Goal: Task Accomplishment & Management: Use online tool/utility

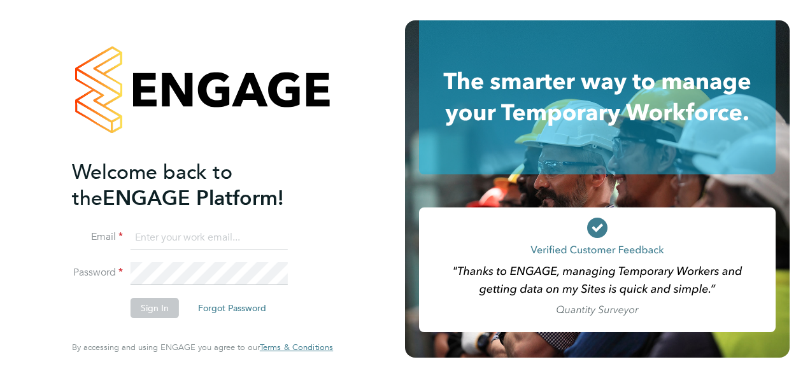
type input "[EMAIL_ADDRESS][PERSON_NAME][DOMAIN_NAME]"
click at [154, 313] on button "Sign In" at bounding box center [155, 308] width 48 height 20
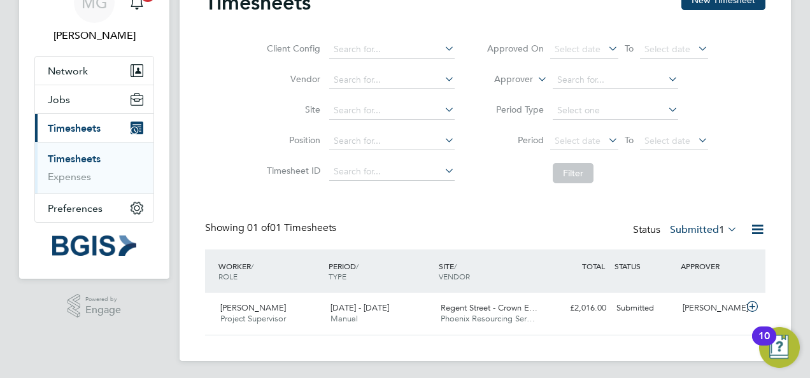
scroll to position [69, 0]
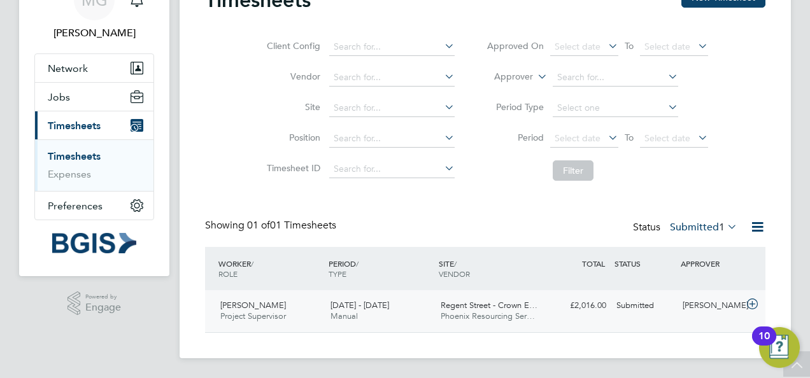
click at [715, 304] on div "Mark Garrard" at bounding box center [711, 306] width 66 height 21
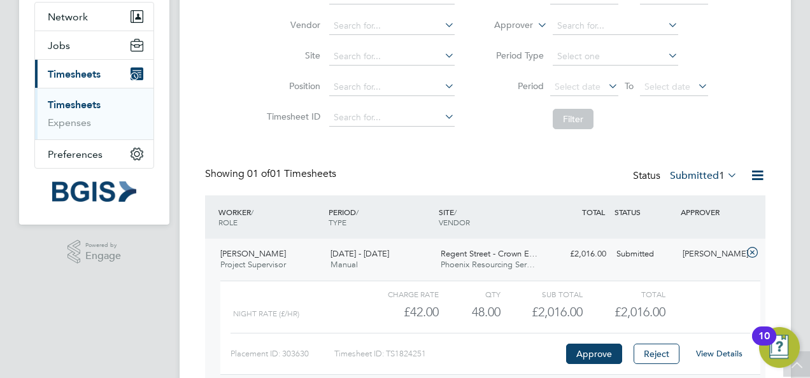
scroll to position [185, 0]
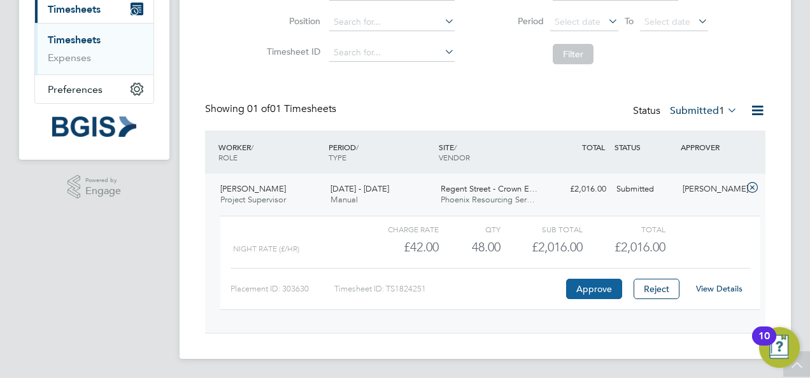
click at [601, 285] on button "Approve" at bounding box center [594, 289] width 56 height 20
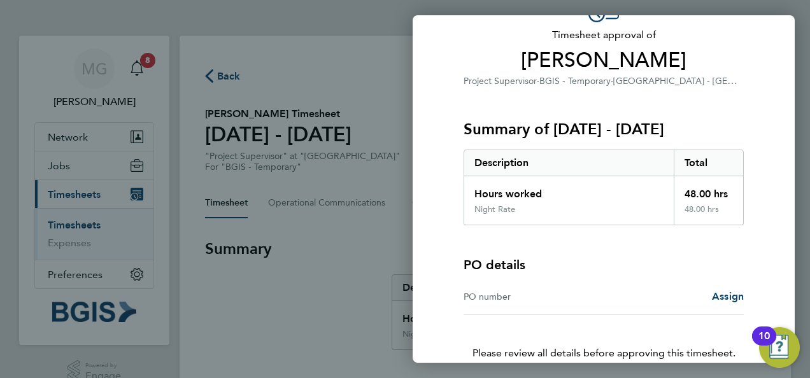
scroll to position [158, 0]
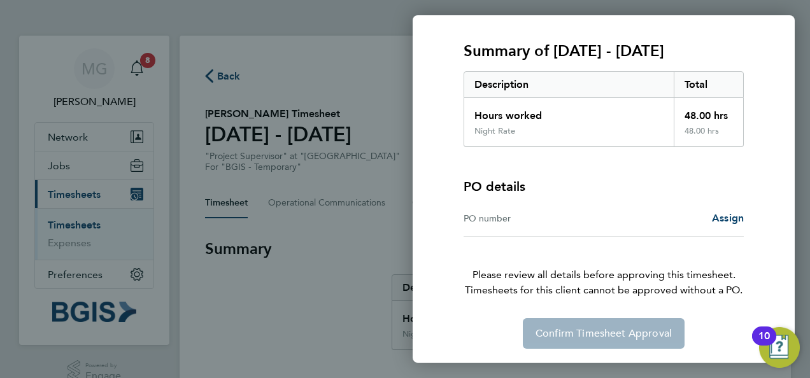
click at [598, 338] on div "Confirm Timesheet Approval" at bounding box center [604, 334] width 311 height 31
click at [599, 338] on div "Confirm Timesheet Approval" at bounding box center [604, 334] width 311 height 31
